Goal: Information Seeking & Learning: Learn about a topic

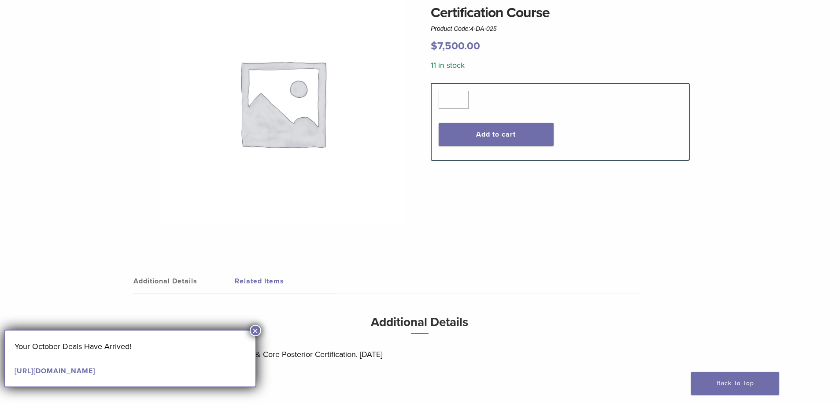
scroll to position [93, 0]
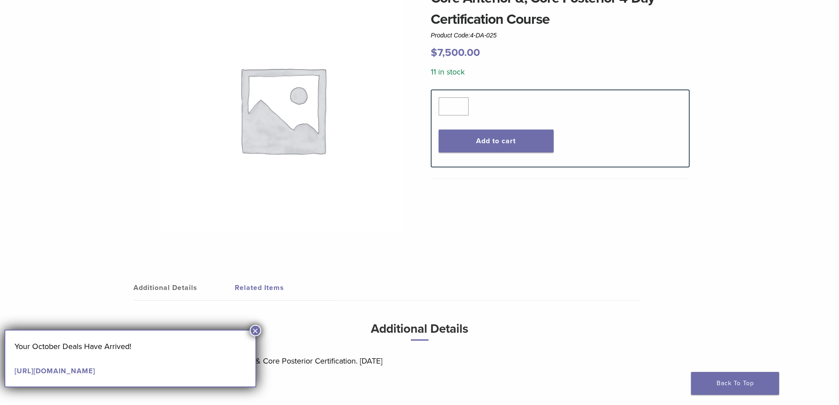
click at [260, 287] on link "Related Items" at bounding box center [285, 287] width 101 height 25
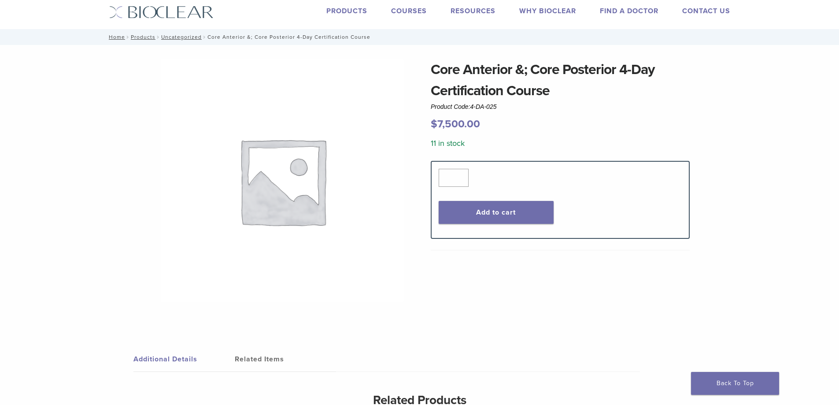
scroll to position [0, 0]
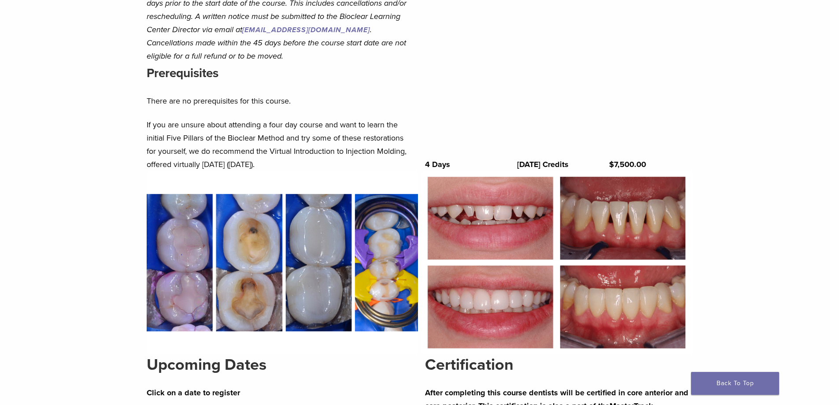
scroll to position [589, 0]
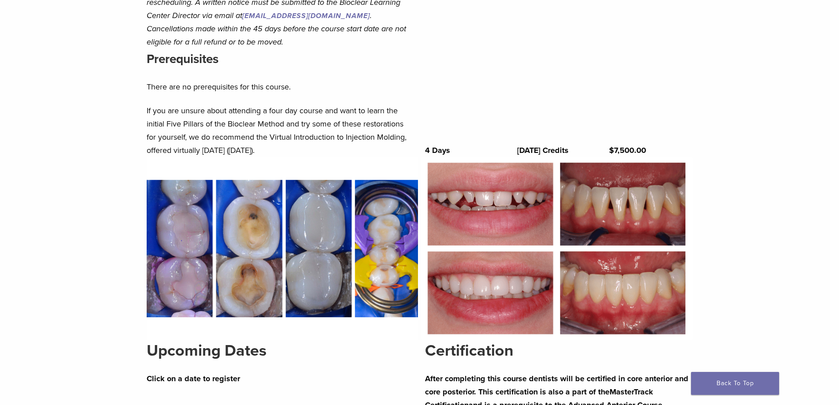
drag, startPoint x: 146, startPoint y: 86, endPoint x: 279, endPoint y: 153, distance: 148.6
click at [279, 153] on div "Prerequisites There are no prerequisites for this course. If you are unsure abo…" at bounding box center [281, 102] width 268 height 108
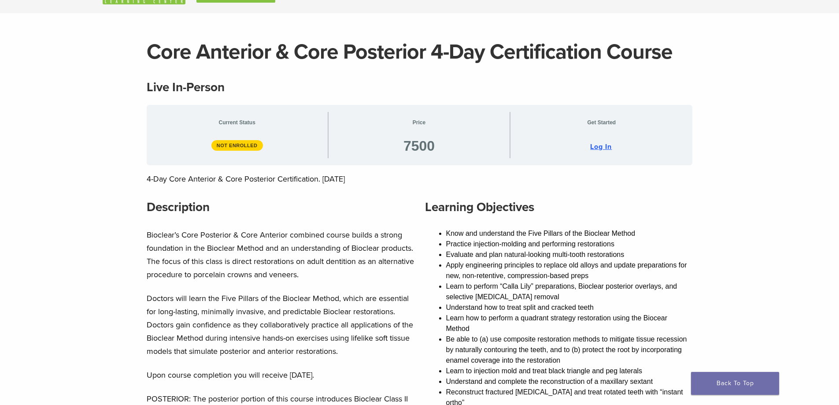
scroll to position [0, 0]
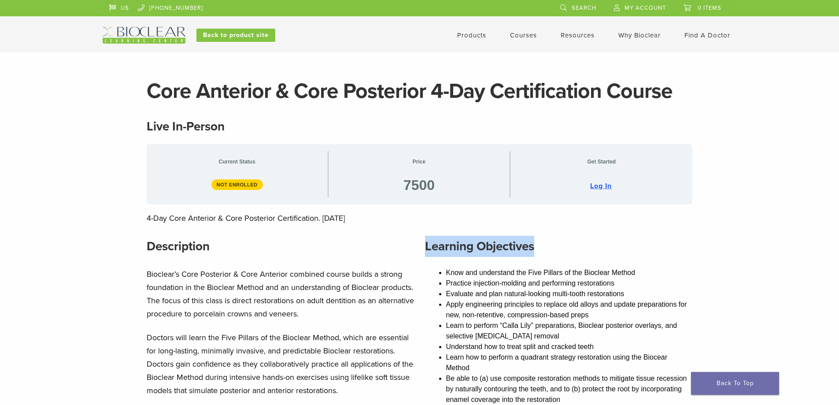
drag, startPoint x: 425, startPoint y: 246, endPoint x: 620, endPoint y: 252, distance: 195.3
click at [620, 252] on h3 "Learning Objectives" at bounding box center [559, 246] width 268 height 21
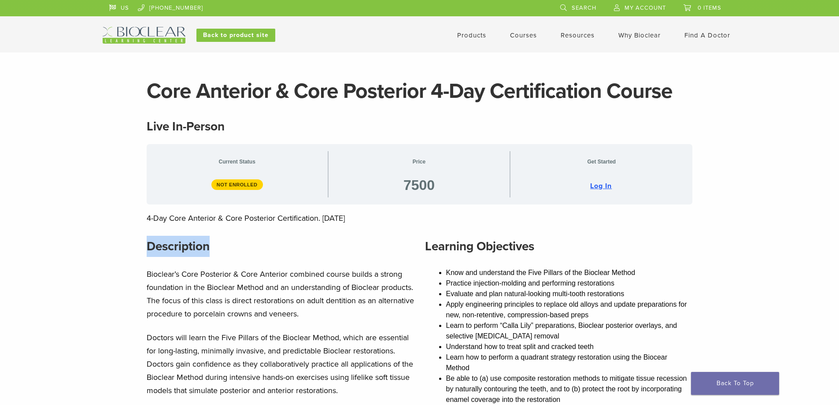
drag, startPoint x: 148, startPoint y: 243, endPoint x: 240, endPoint y: 247, distance: 92.2
click at [240, 247] on h3 "Description" at bounding box center [281, 246] width 268 height 21
